Goal: Information Seeking & Learning: Compare options

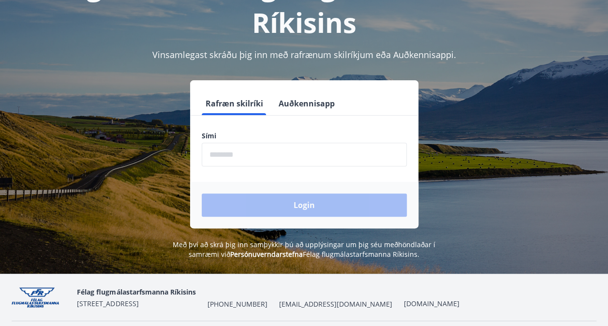
scroll to position [97, 0]
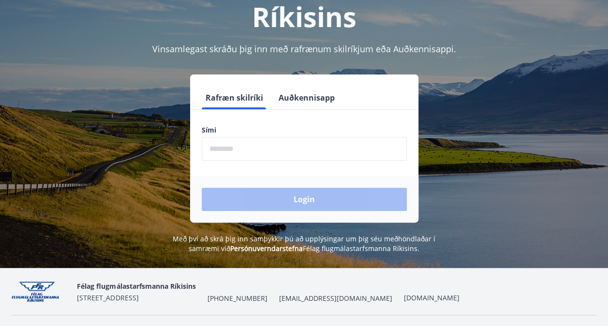
click at [252, 154] on input "phone" at bounding box center [304, 149] width 205 height 24
type input "********"
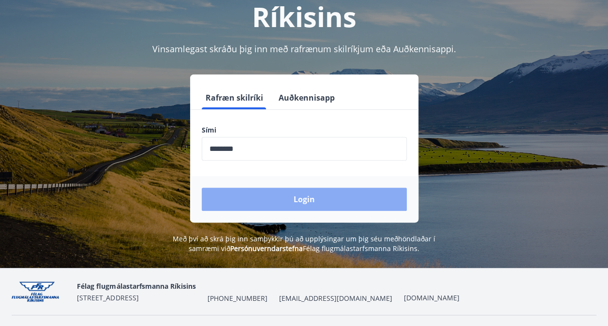
click at [311, 205] on button "Login" at bounding box center [304, 199] width 205 height 23
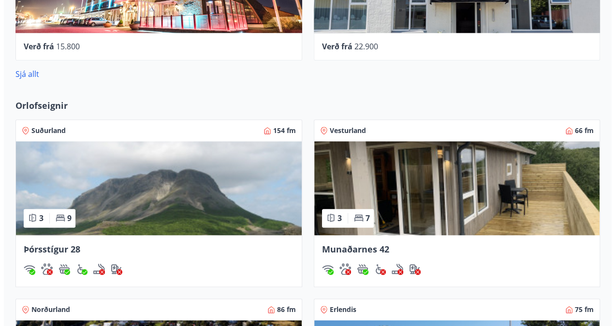
scroll to position [193, 0]
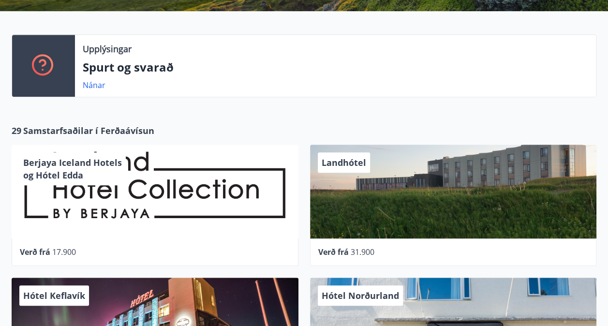
click at [98, 164] on span "Berjaya Iceland Hotels og Hótel Edda" at bounding box center [72, 169] width 99 height 24
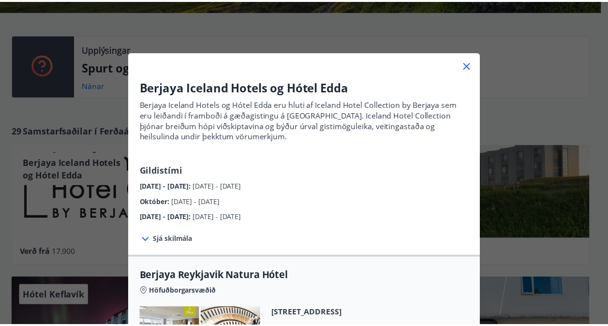
scroll to position [0, 0]
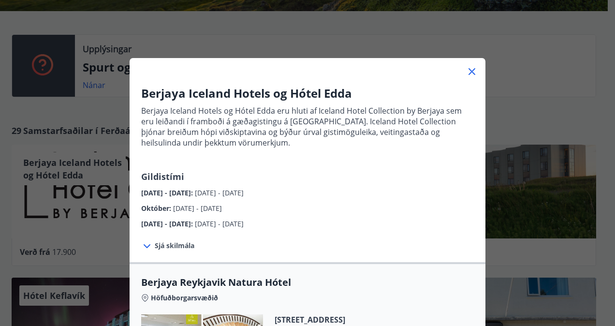
click at [470, 71] on icon at bounding box center [472, 72] width 12 height 12
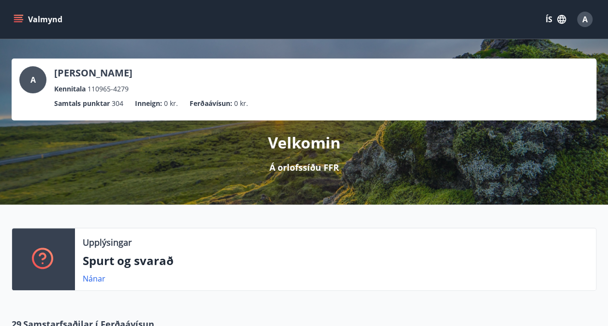
click at [17, 22] on icon "menu" at bounding box center [18, 21] width 9 height 1
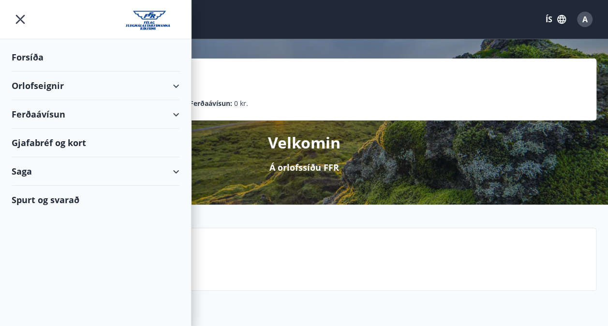
click at [176, 111] on div "Ferðaávísun" at bounding box center [96, 114] width 168 height 29
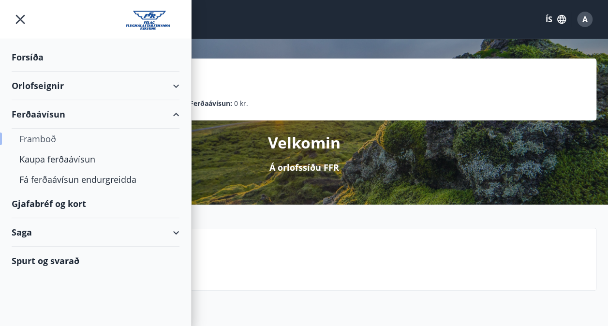
click at [30, 142] on div "Framboð" at bounding box center [95, 139] width 152 height 20
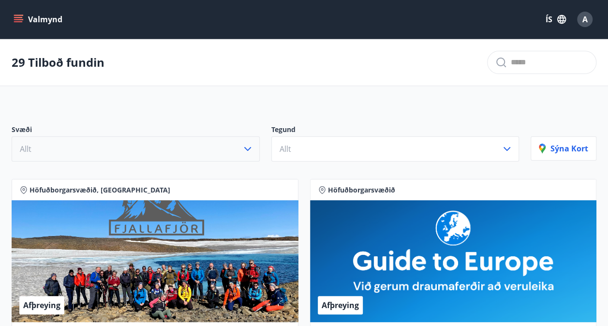
click at [249, 148] on icon "button" at bounding box center [247, 149] width 7 height 4
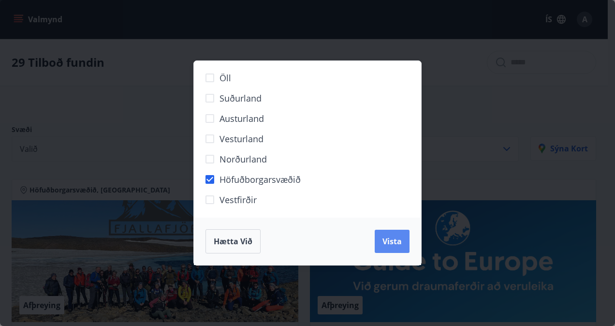
click at [379, 245] on button "Vista" at bounding box center [392, 241] width 35 height 23
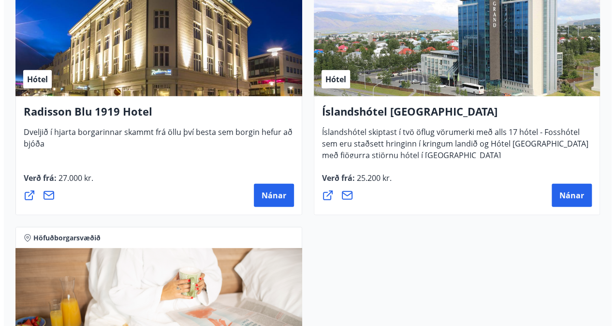
scroll to position [1402, 0]
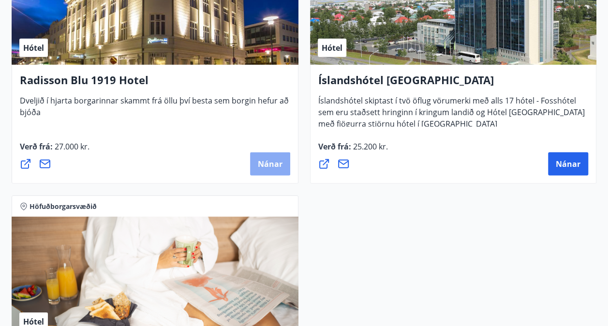
click at [266, 171] on button "Nánar" at bounding box center [270, 163] width 40 height 23
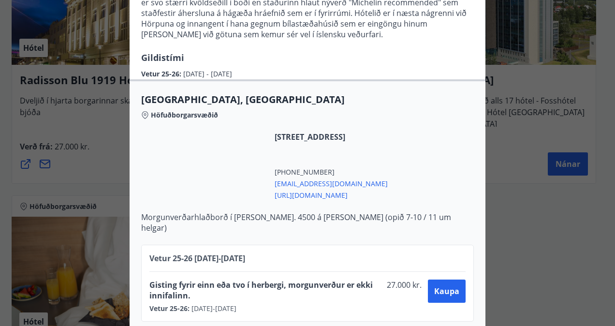
scroll to position [197, 0]
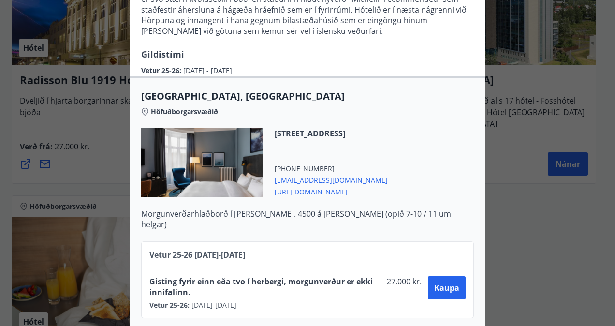
click at [203, 147] on div at bounding box center [202, 162] width 122 height 69
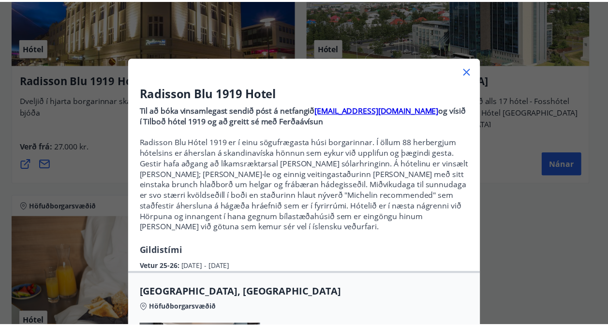
scroll to position [0, 0]
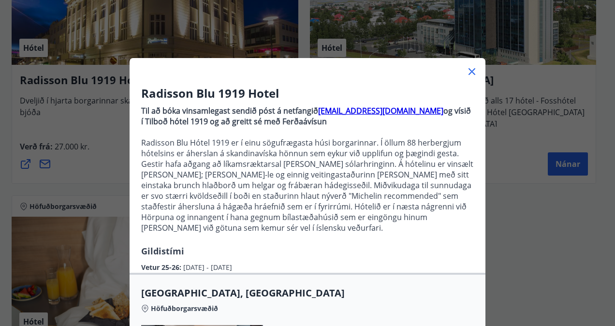
click at [469, 73] on icon at bounding box center [472, 72] width 12 height 12
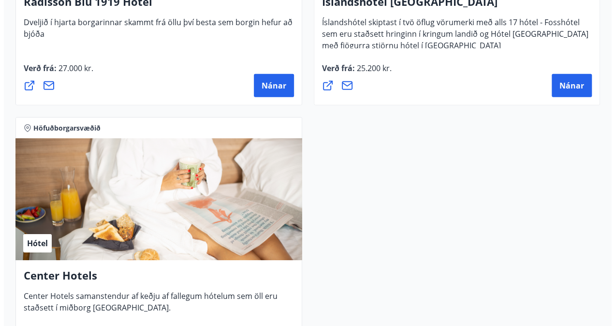
scroll to position [1320, 0]
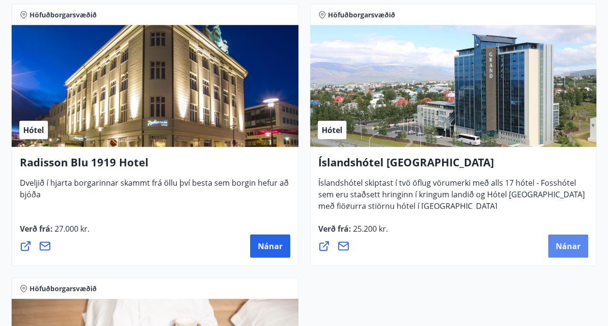
click at [564, 250] on span "Nánar" at bounding box center [567, 246] width 25 height 11
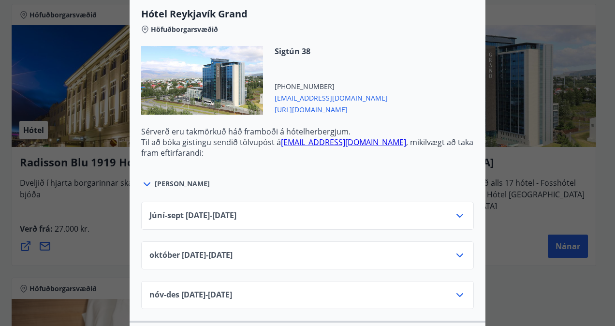
scroll to position [387, 0]
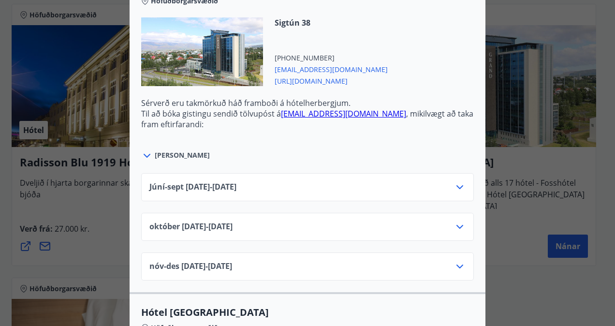
click at [144, 154] on icon at bounding box center [147, 156] width 7 height 4
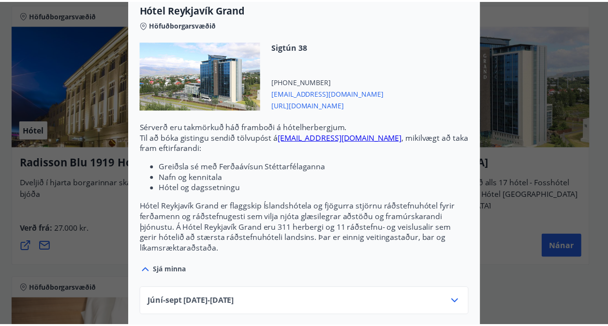
scroll to position [0, 0]
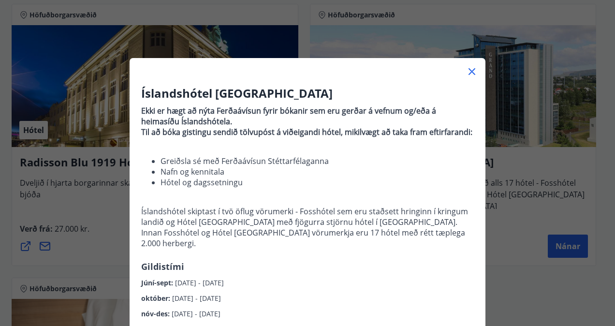
click at [467, 73] on icon at bounding box center [472, 72] width 12 height 12
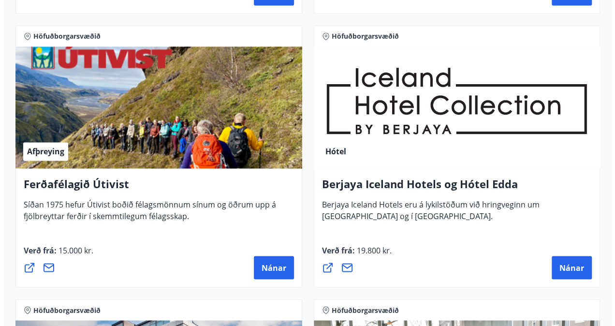
scroll to position [788, 0]
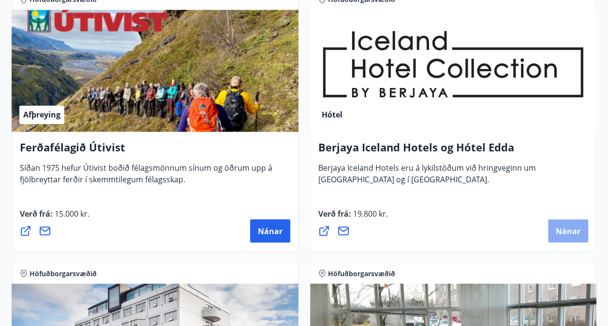
click at [556, 230] on span "Nánar" at bounding box center [567, 230] width 25 height 11
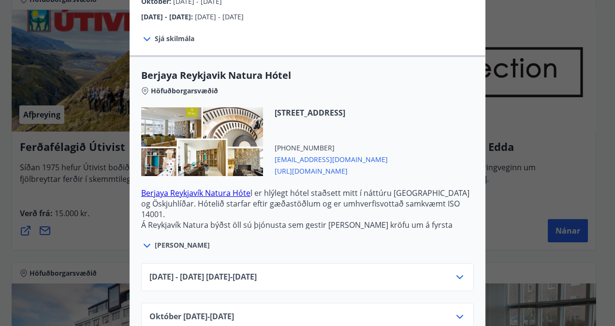
scroll to position [242, 0]
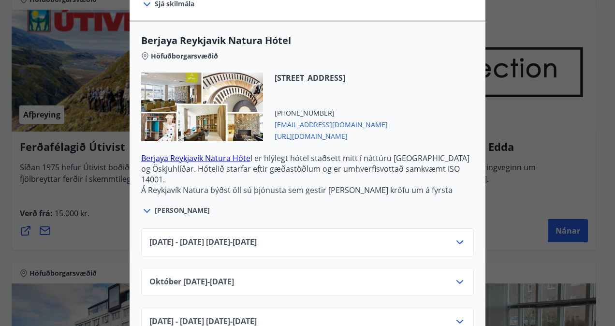
click at [191, 159] on link "Berjaya Reykjavík Natura Hóte" at bounding box center [195, 158] width 109 height 11
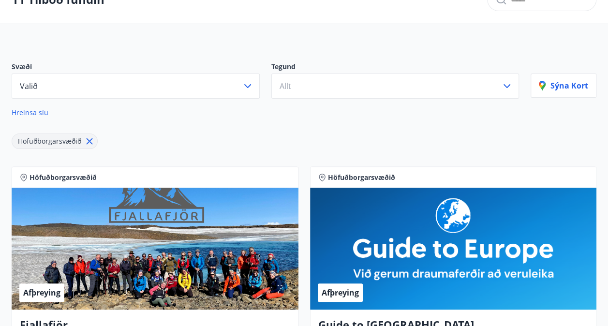
scroll to position [111, 0]
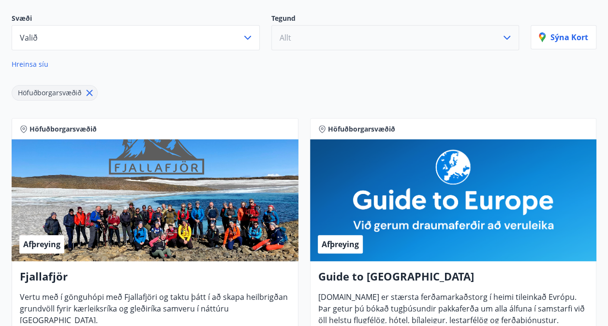
click at [505, 36] on icon "button" at bounding box center [506, 38] width 7 height 4
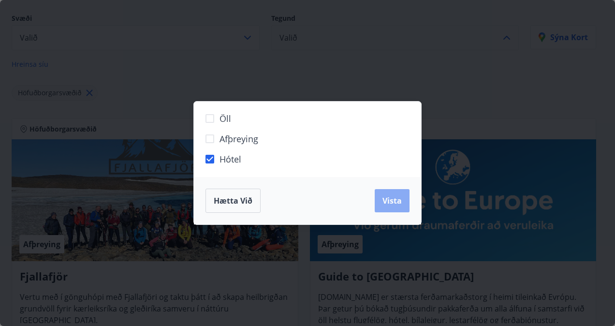
click at [384, 207] on button "Vista" at bounding box center [392, 200] width 35 height 23
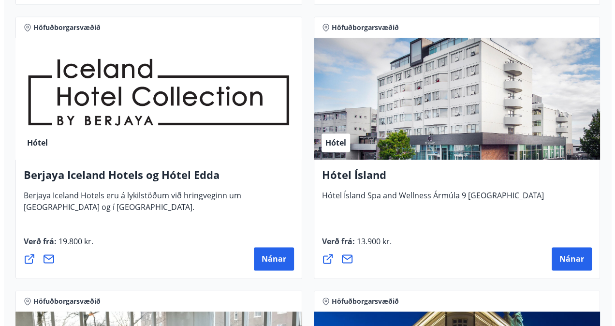
scroll to position [498, 0]
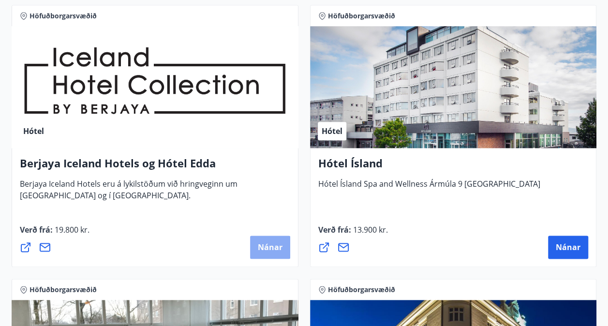
click at [264, 248] on span "Nánar" at bounding box center [270, 247] width 25 height 11
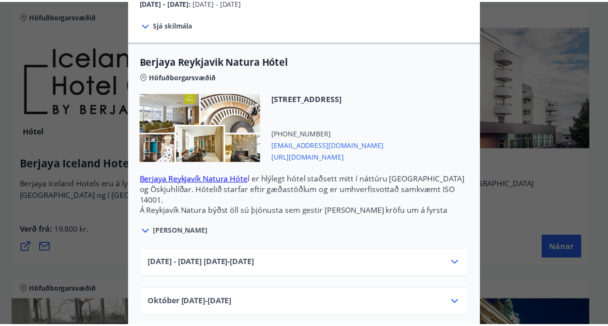
scroll to position [0, 0]
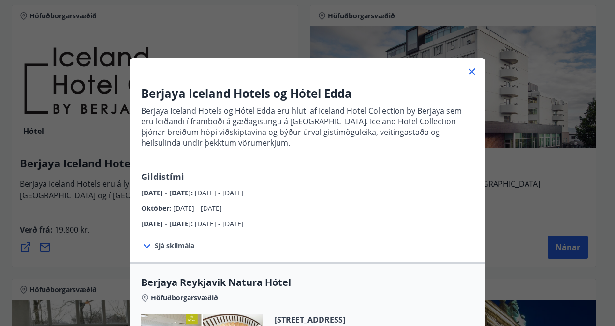
click at [468, 71] on icon at bounding box center [471, 71] width 7 height 7
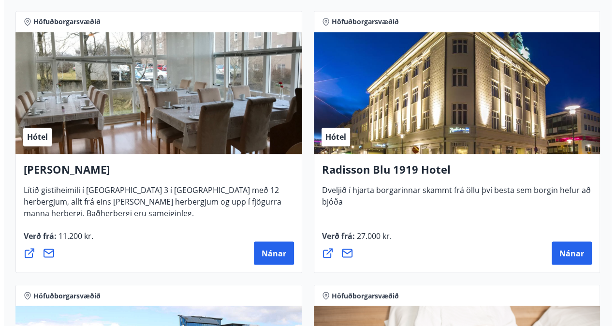
scroll to position [788, 0]
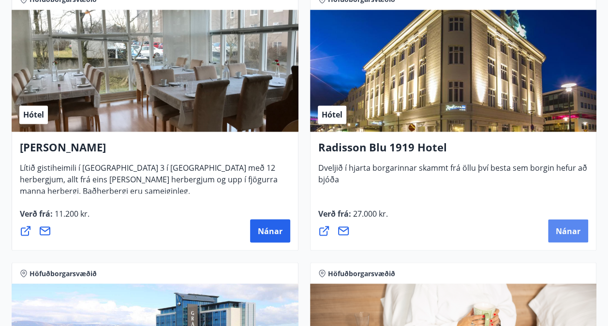
click at [567, 231] on span "Nánar" at bounding box center [567, 230] width 25 height 11
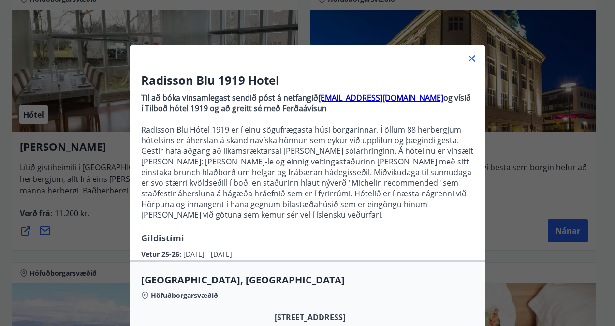
scroll to position [0, 0]
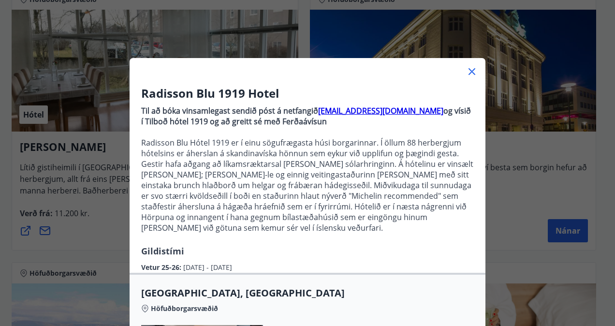
click at [468, 70] on icon at bounding box center [472, 72] width 12 height 12
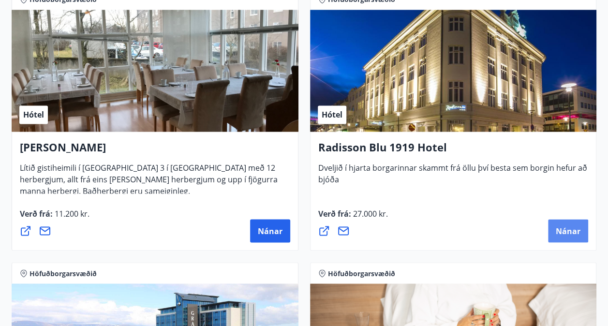
click at [570, 226] on span "Nánar" at bounding box center [567, 230] width 25 height 11
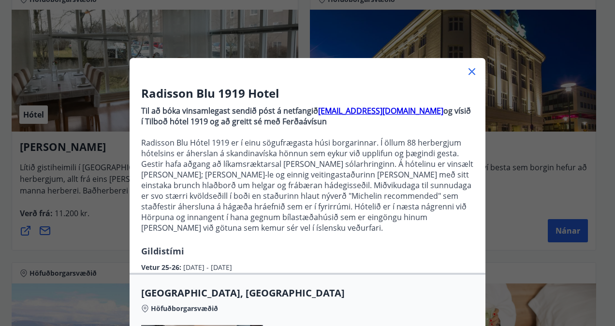
click at [470, 70] on icon at bounding box center [472, 72] width 12 height 12
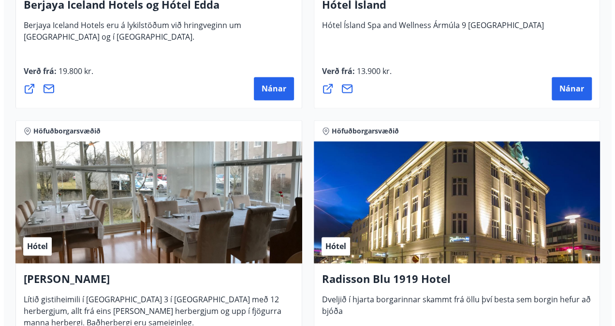
scroll to position [531, 0]
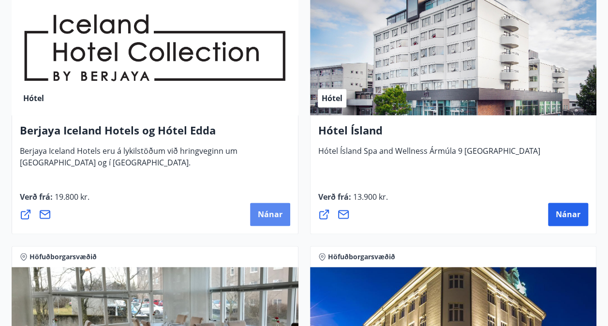
click at [269, 216] on span "Nánar" at bounding box center [270, 214] width 25 height 11
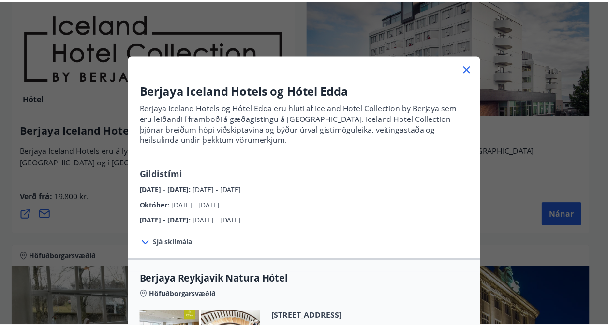
scroll to position [0, 0]
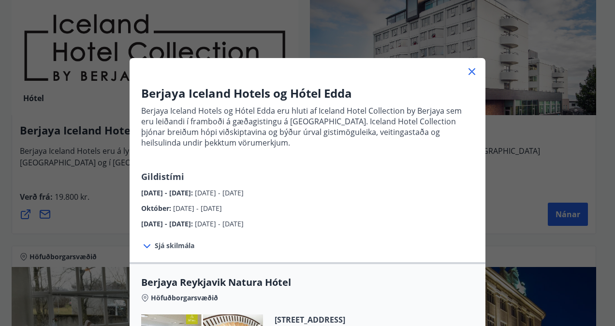
click at [468, 70] on icon at bounding box center [471, 71] width 7 height 7
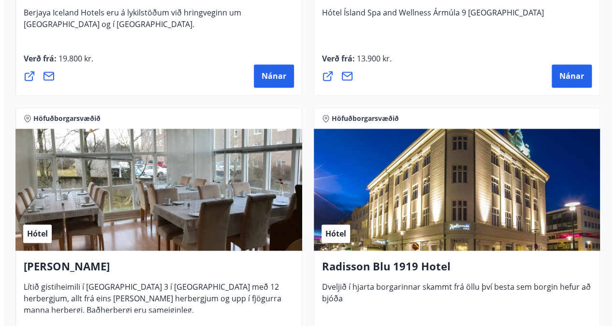
scroll to position [676, 0]
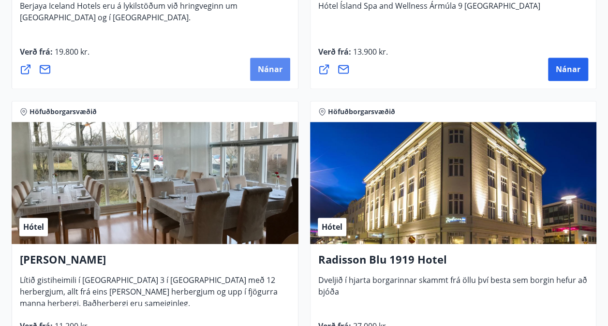
click at [268, 73] on span "Nánar" at bounding box center [270, 69] width 25 height 11
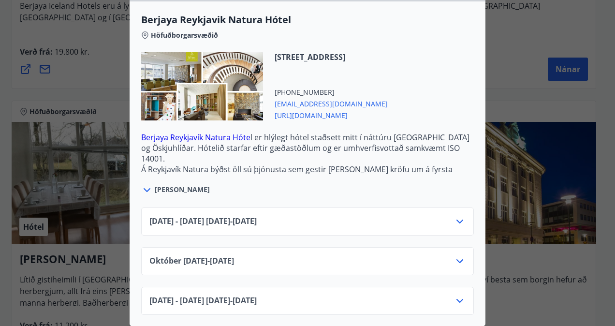
scroll to position [269, 0]
click at [460, 215] on icon at bounding box center [460, 221] width 12 height 12
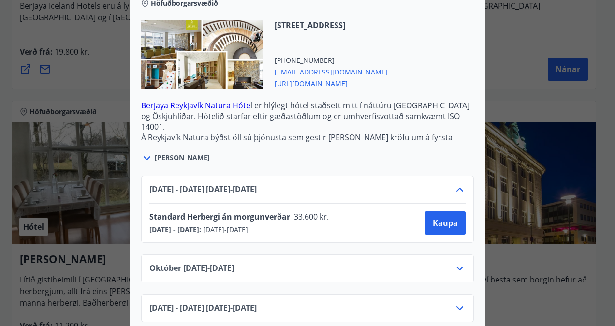
scroll to position [308, 0]
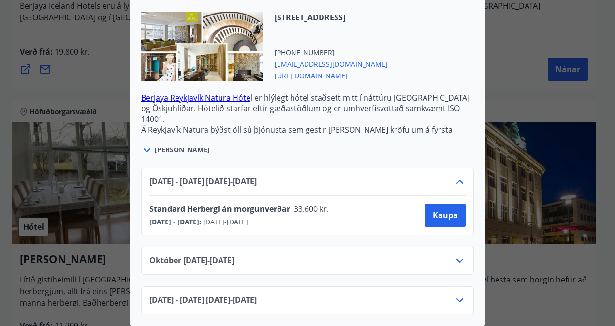
click at [456, 259] on icon at bounding box center [459, 261] width 7 height 4
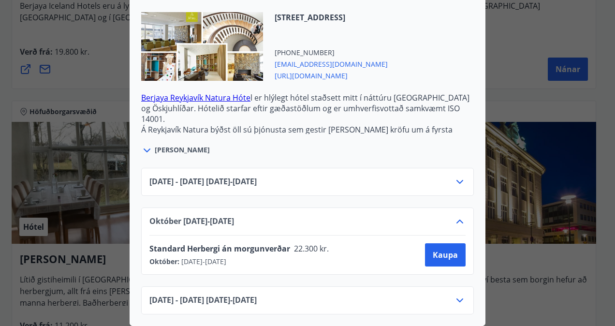
click at [454, 176] on icon at bounding box center [460, 182] width 12 height 12
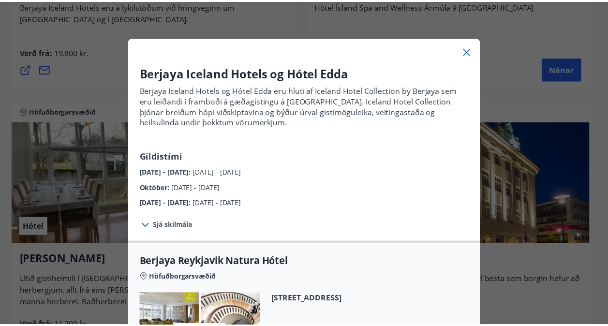
scroll to position [18, 0]
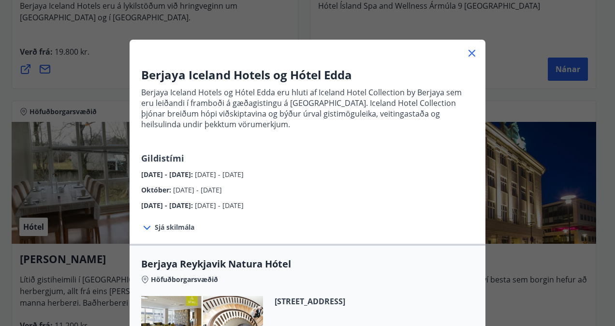
click at [468, 55] on icon at bounding box center [471, 53] width 7 height 7
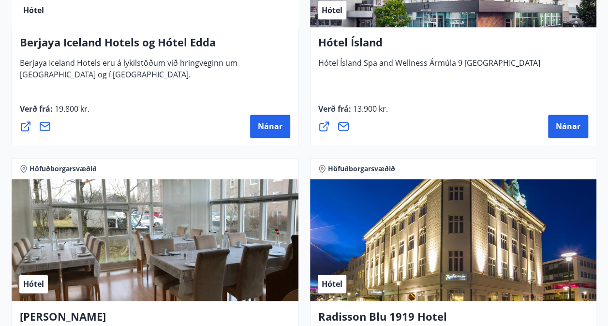
scroll to position [482, 0]
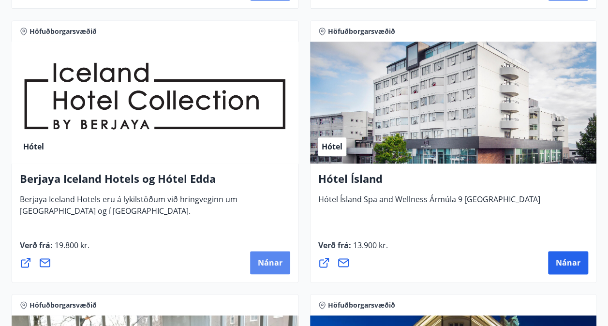
click at [272, 266] on span "Nánar" at bounding box center [270, 262] width 25 height 11
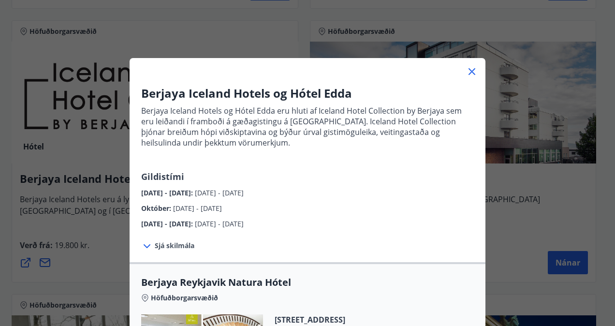
click at [468, 73] on icon at bounding box center [471, 71] width 7 height 7
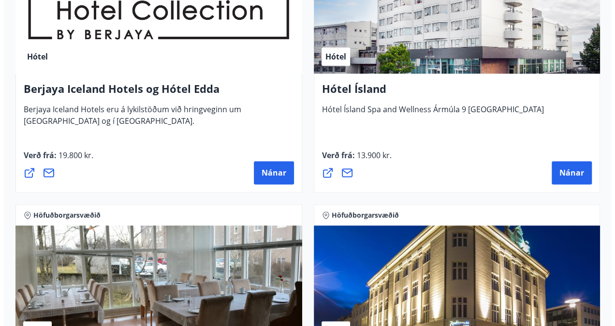
scroll to position [579, 0]
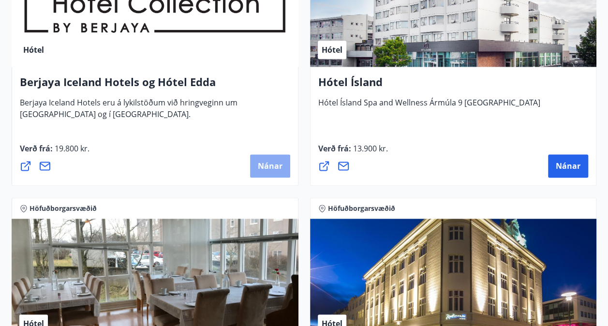
click at [258, 160] on span "Nánar" at bounding box center [270, 165] width 25 height 11
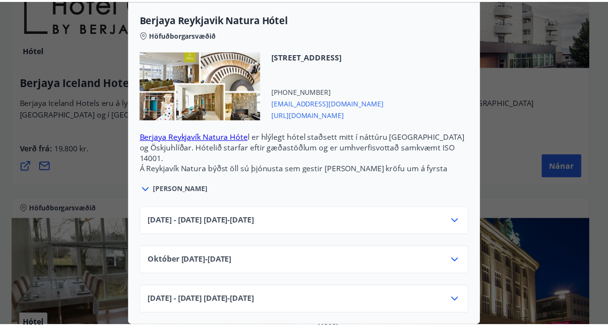
scroll to position [0, 0]
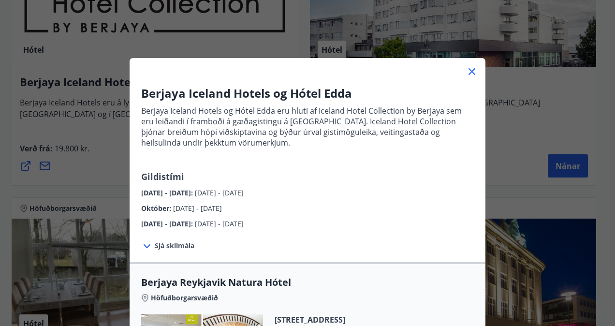
click at [469, 73] on icon at bounding box center [472, 72] width 12 height 12
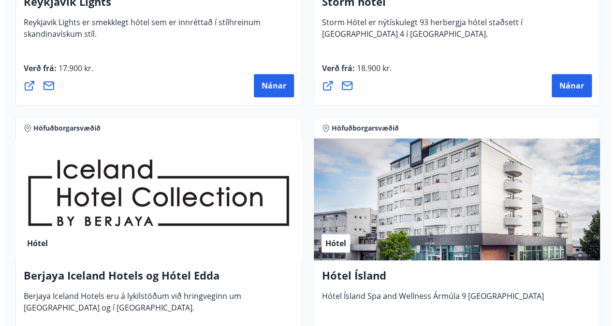
scroll to position [241, 0]
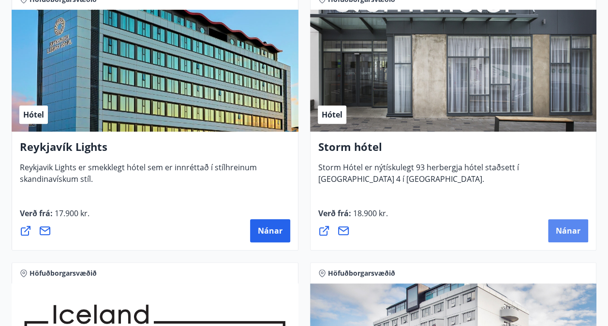
click at [564, 228] on span "Nánar" at bounding box center [567, 230] width 25 height 11
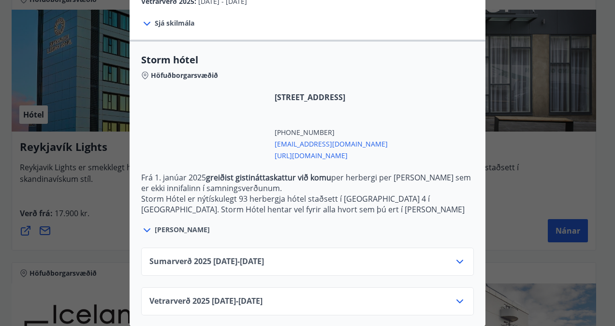
scroll to position [215, 0]
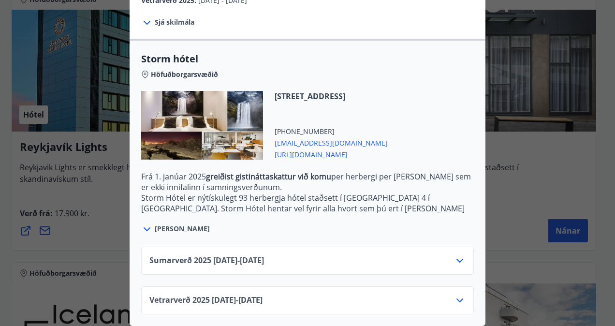
click at [450, 256] on div "Sumarverð [PHONE_NUMBER][DATE] - [DATE]" at bounding box center [307, 264] width 316 height 19
click at [456, 259] on icon at bounding box center [459, 261] width 7 height 4
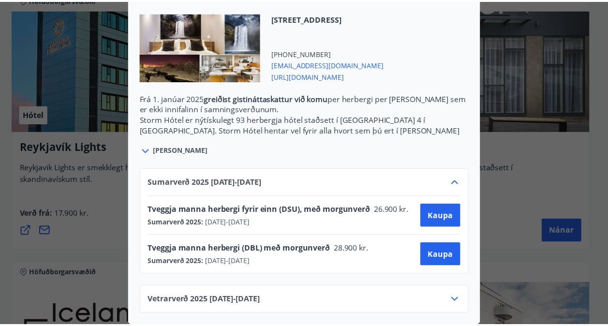
scroll to position [2, 0]
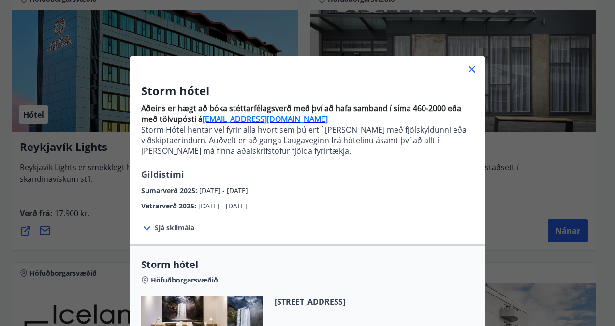
click at [468, 68] on icon at bounding box center [472, 69] width 12 height 12
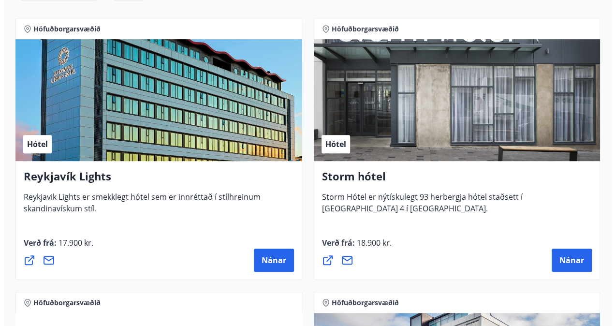
scroll to position [241, 0]
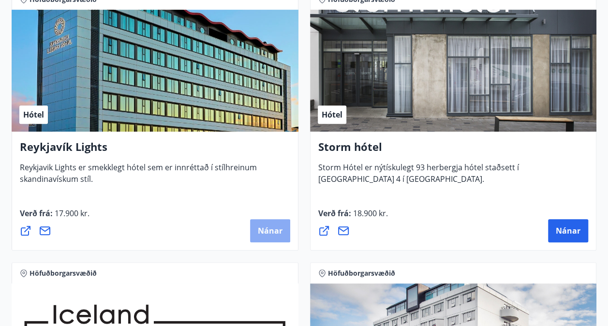
click at [274, 224] on button "Nánar" at bounding box center [270, 230] width 40 height 23
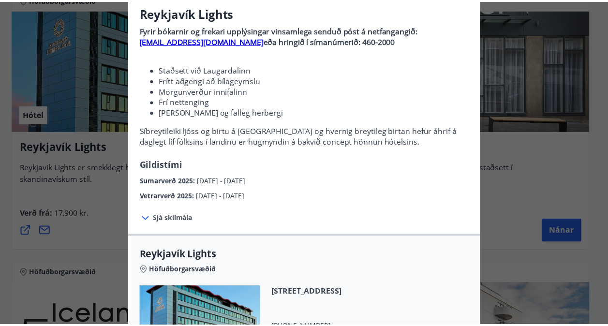
scroll to position [0, 0]
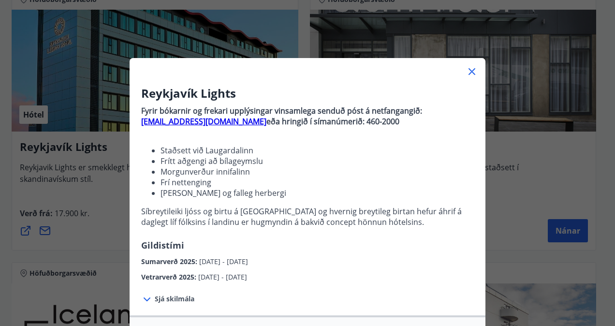
click at [467, 73] on icon at bounding box center [472, 72] width 12 height 12
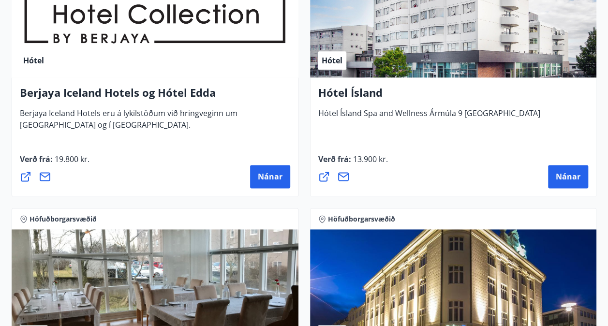
scroll to position [580, 0]
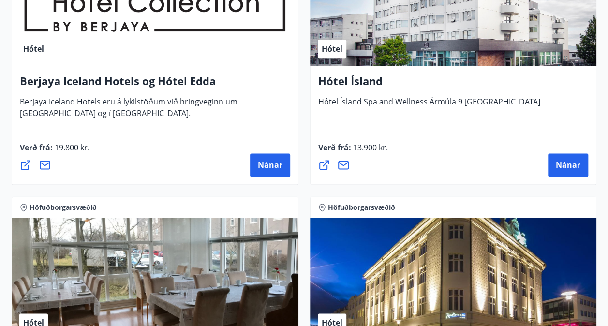
click at [25, 165] on icon at bounding box center [26, 165] width 10 height 10
